Goal: Information Seeking & Learning: Learn about a topic

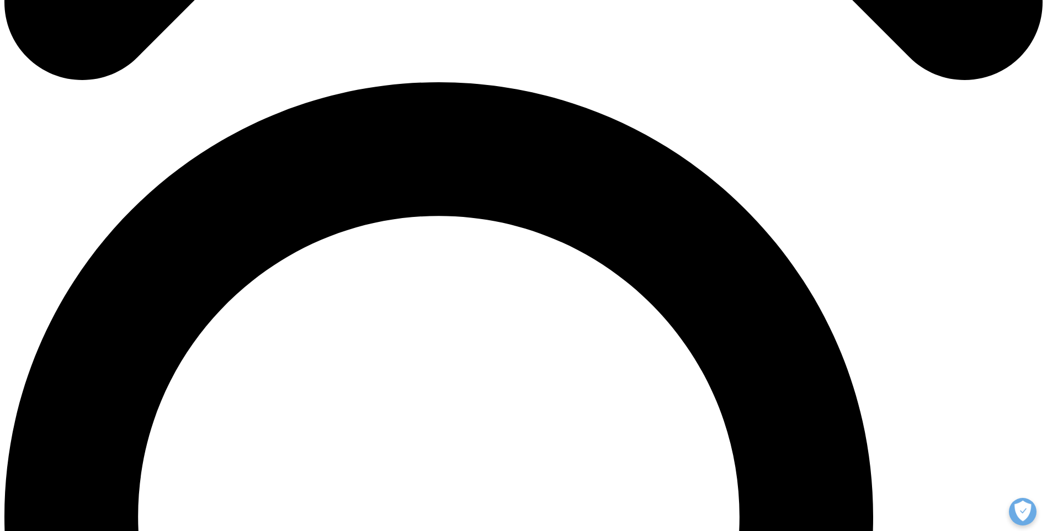
scroll to position [993, 0]
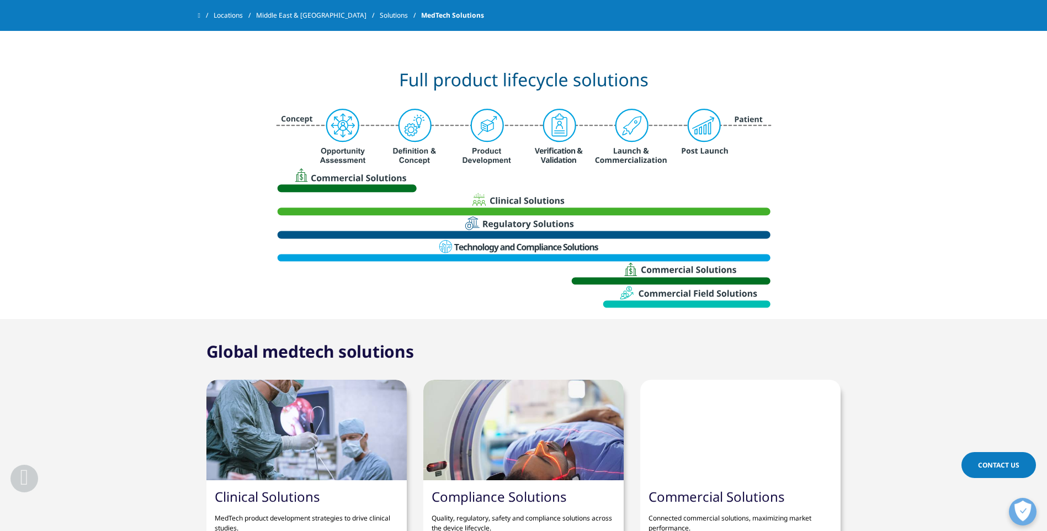
scroll to position [552, 0]
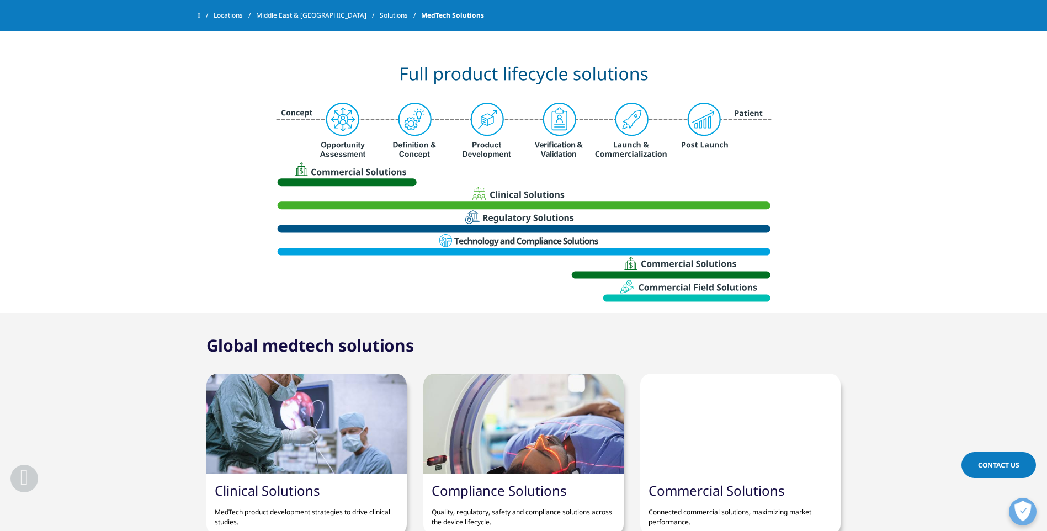
click at [295, 249] on img at bounding box center [523, 184] width 497 height 254
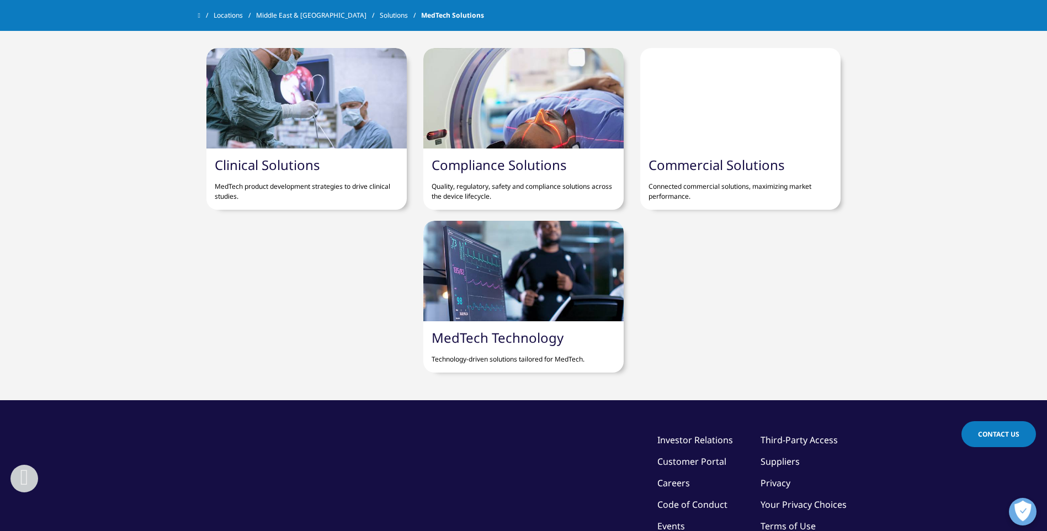
scroll to position [938, 0]
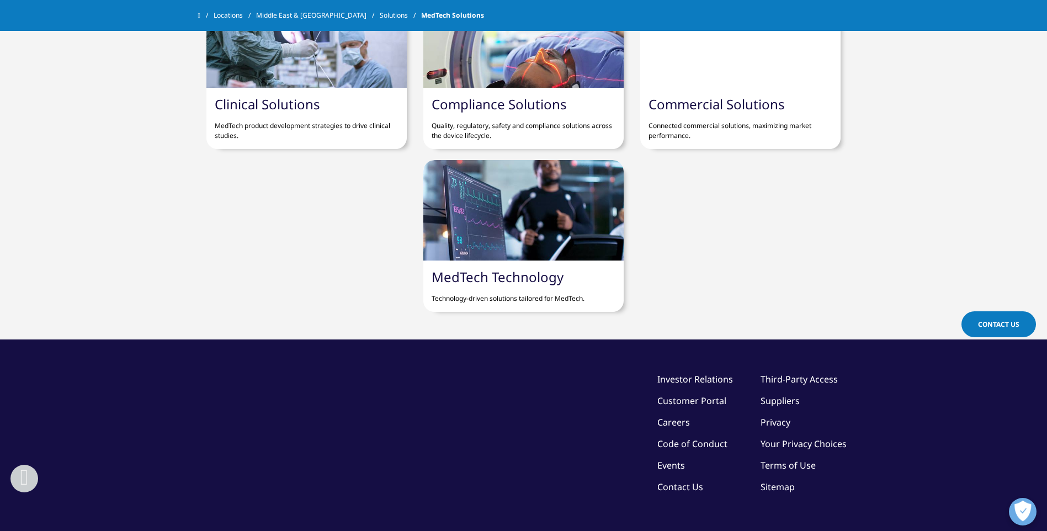
click at [288, 105] on link "Clinical Solutions" at bounding box center [267, 104] width 105 height 18
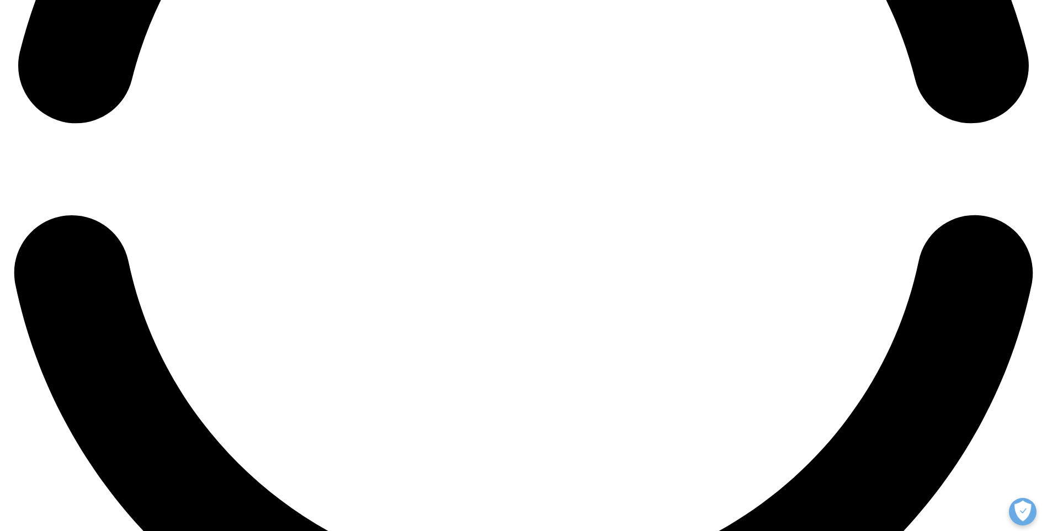
scroll to position [2696, 0]
